Goal: Task Accomplishment & Management: Complete application form

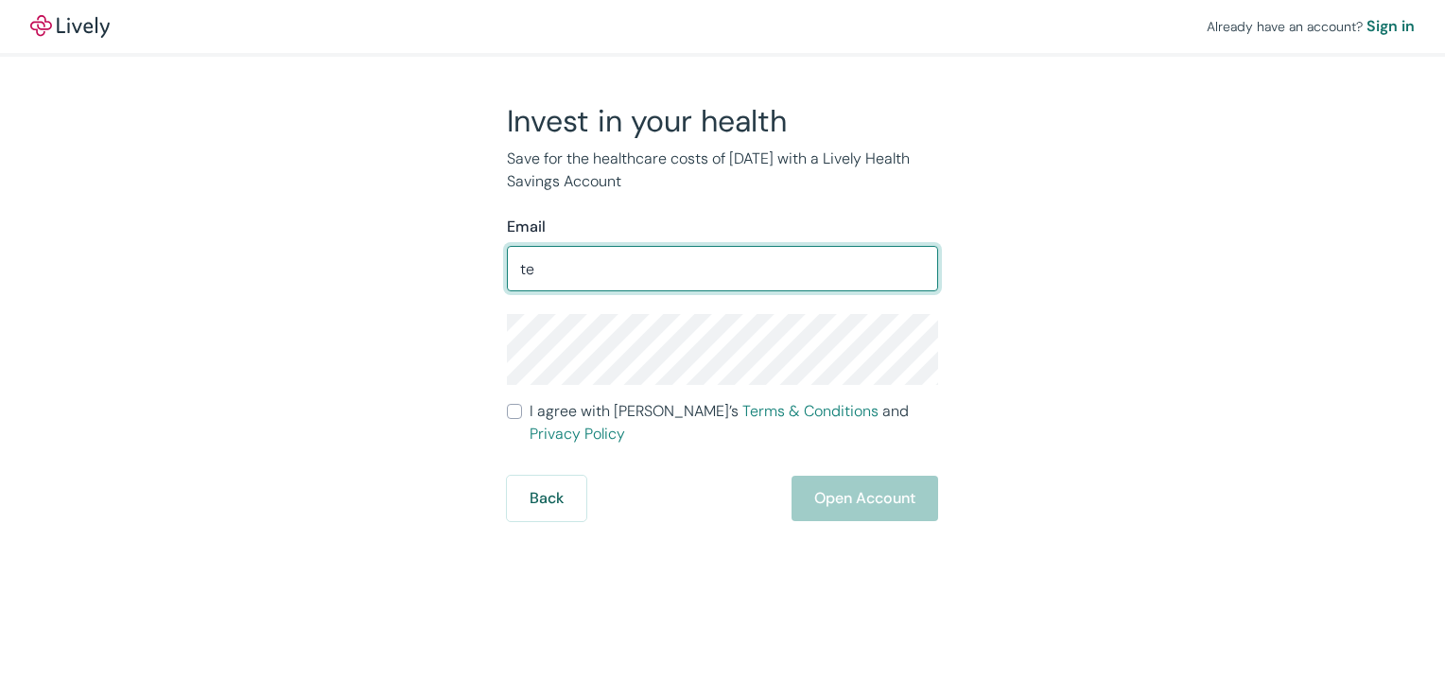
type input "[EMAIL_ADDRESS][DOMAIN_NAME]"
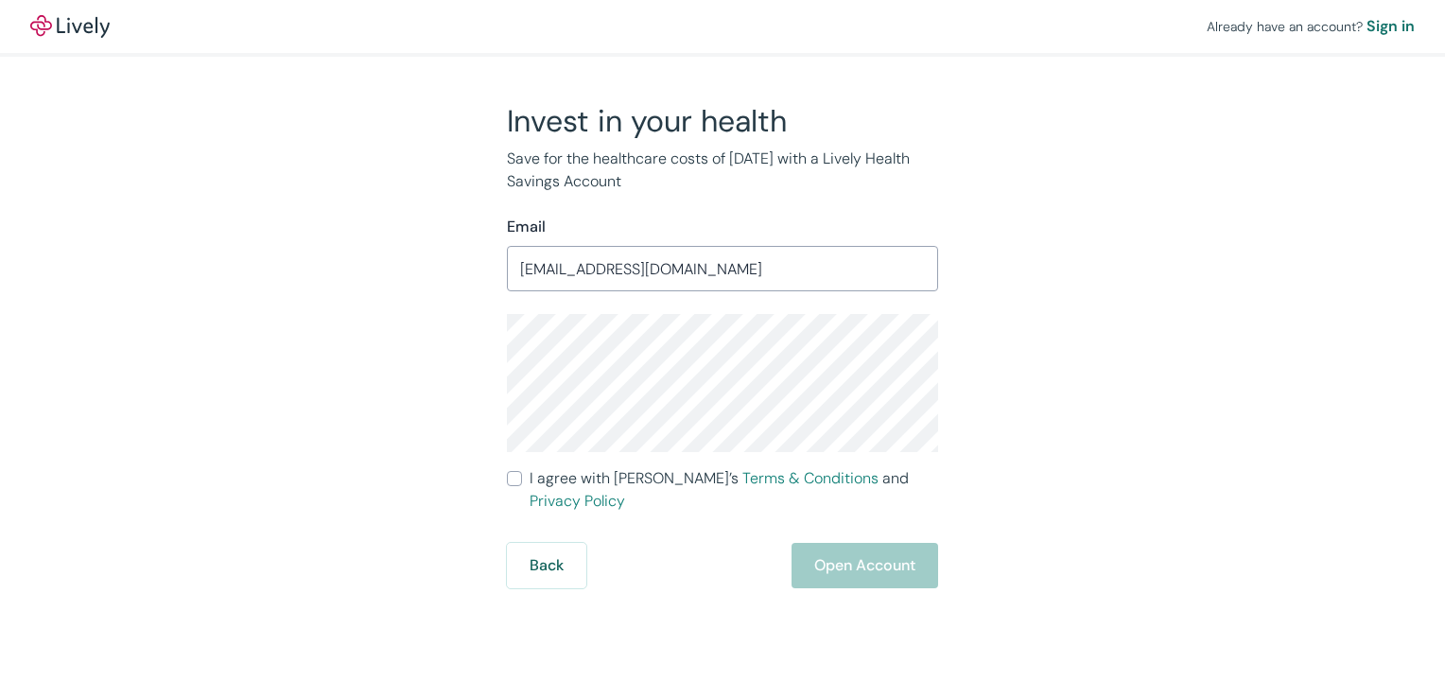
click at [523, 477] on label "I agree with Lively’s Terms & Conditions and Privacy Policy" at bounding box center [722, 489] width 431 height 45
click at [522, 477] on input "I agree with Lively’s Terms & Conditions and Privacy Policy" at bounding box center [514, 478] width 15 height 15
checkbox input "true"
click at [908, 545] on button "Open Account" at bounding box center [864, 565] width 147 height 45
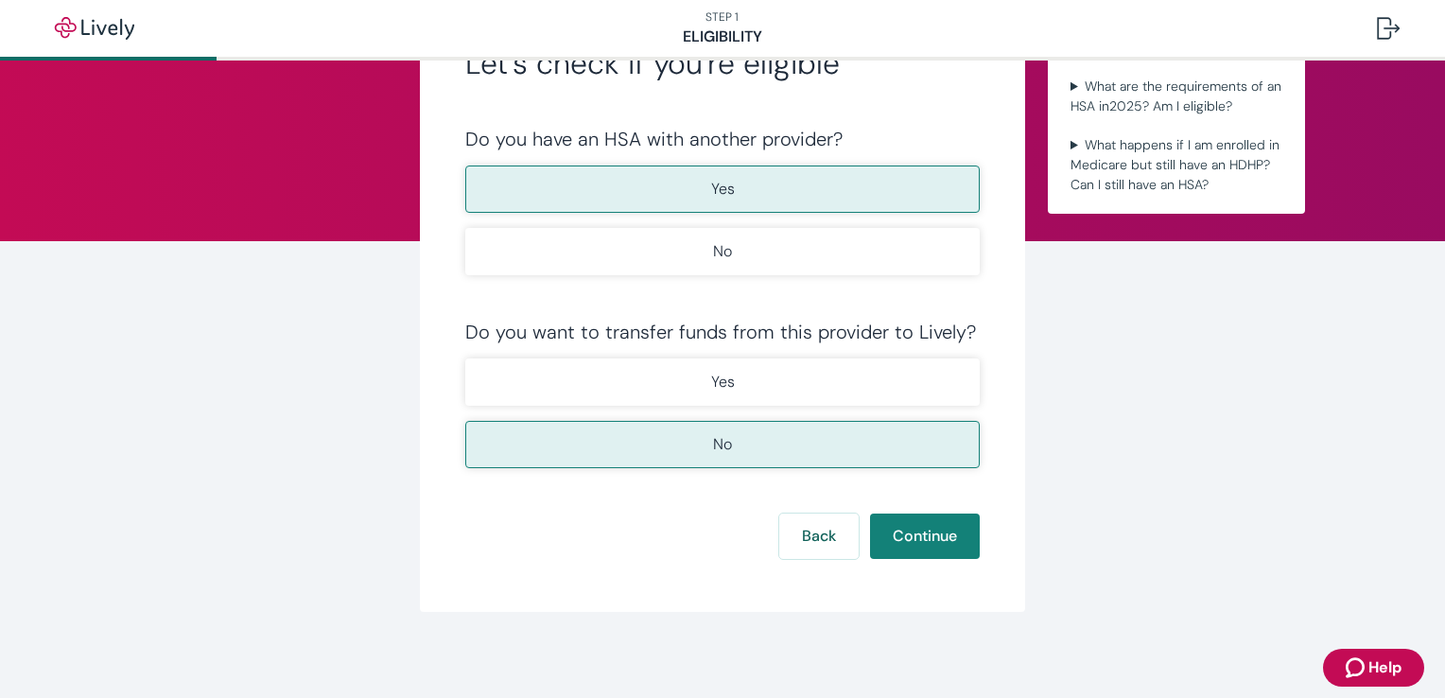
scroll to position [106, 0]
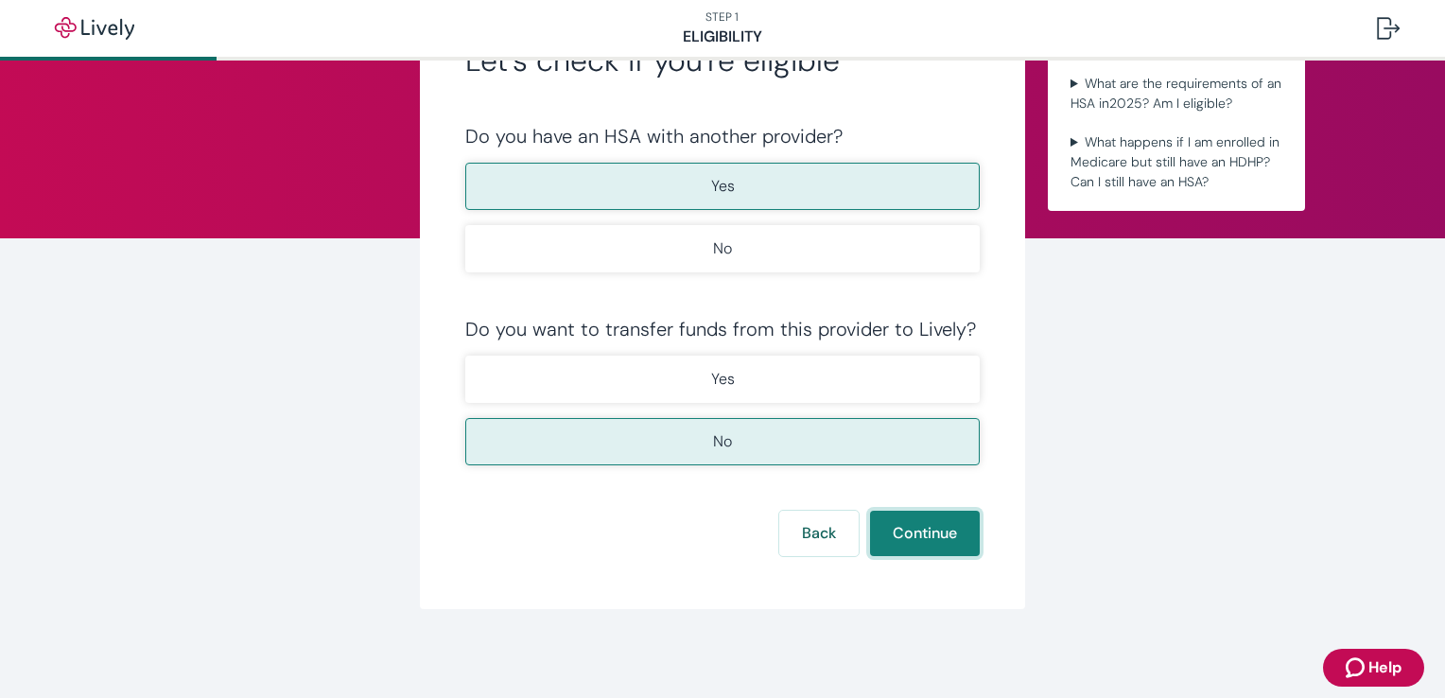
click at [931, 535] on button "Continue" at bounding box center [925, 533] width 110 height 45
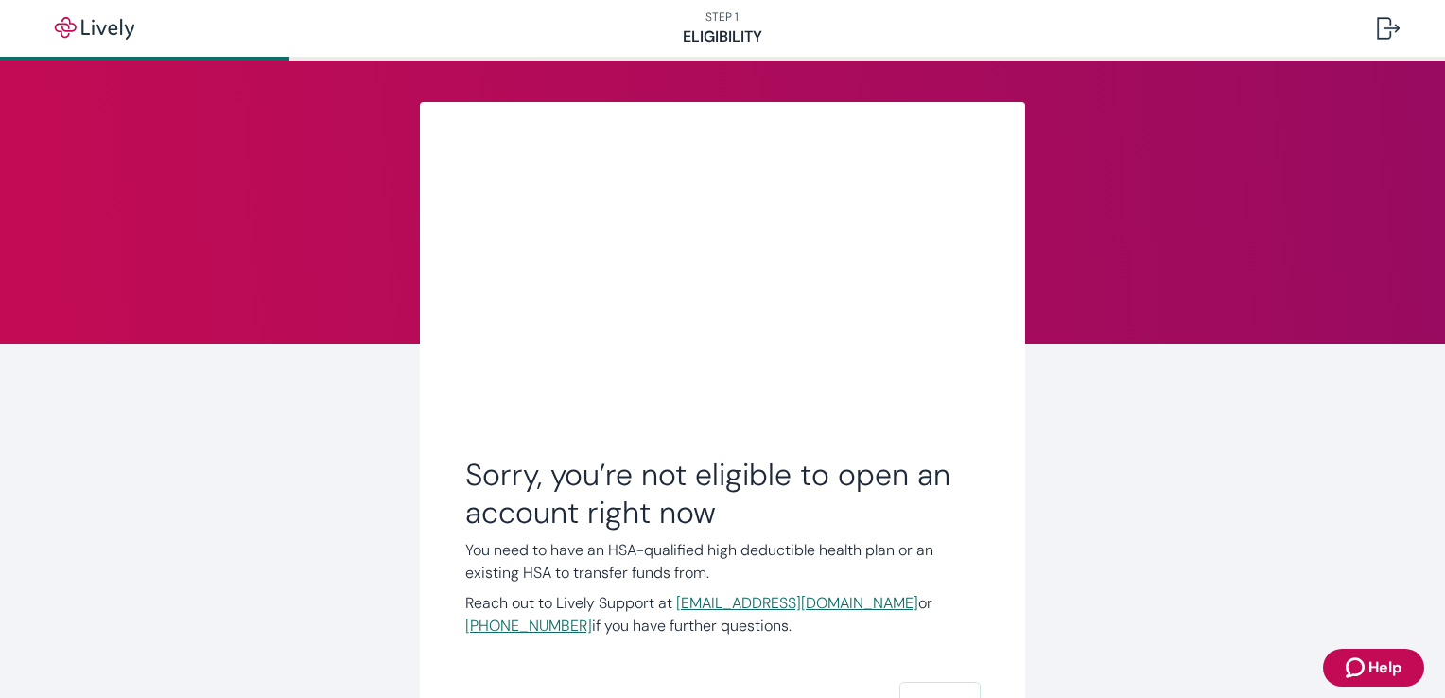
scroll to position [174, 0]
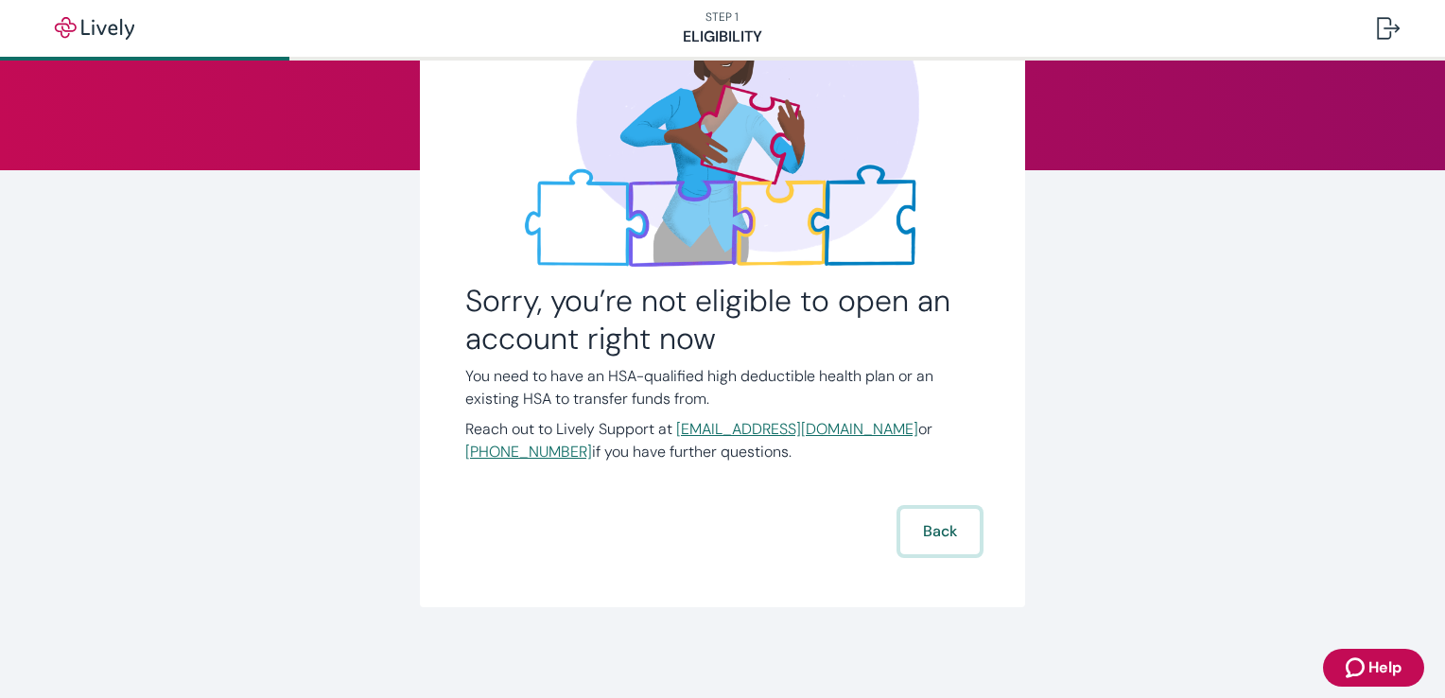
click at [944, 525] on button "Back" at bounding box center [939, 531] width 79 height 45
